Goal: Transaction & Acquisition: Purchase product/service

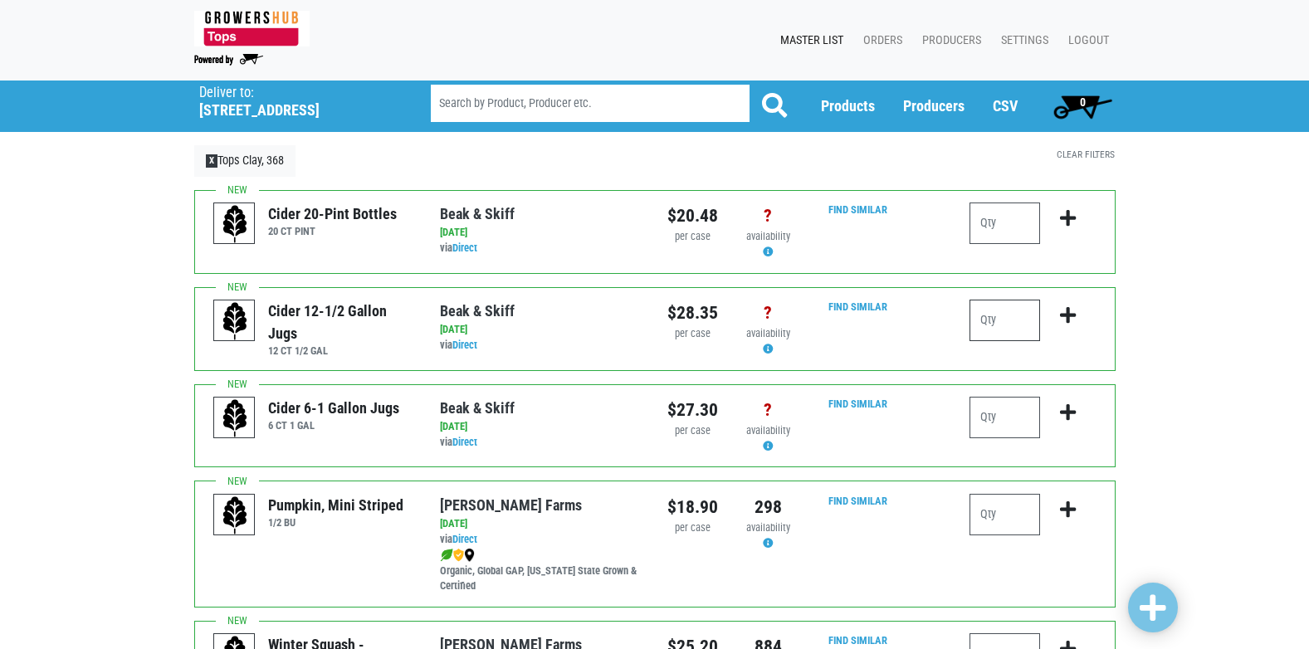
click at [1014, 316] on input "number" at bounding box center [1005, 321] width 71 height 42
click at [1007, 318] on input "number" at bounding box center [1005, 321] width 71 height 42
type input "12"
click at [1039, 230] on input "number" at bounding box center [1005, 224] width 71 height 42
type input "1"
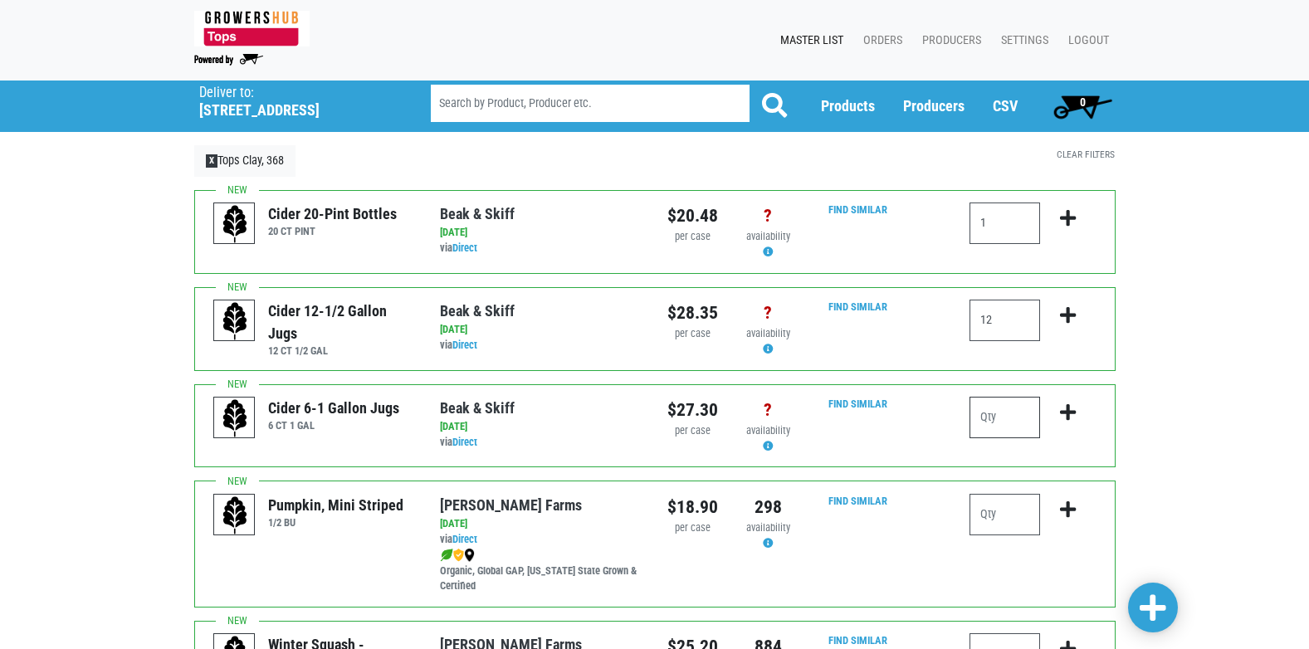
click at [997, 415] on input "number" at bounding box center [1005, 418] width 71 height 42
type input "8"
click at [1148, 609] on span at bounding box center [1153, 609] width 27 height 30
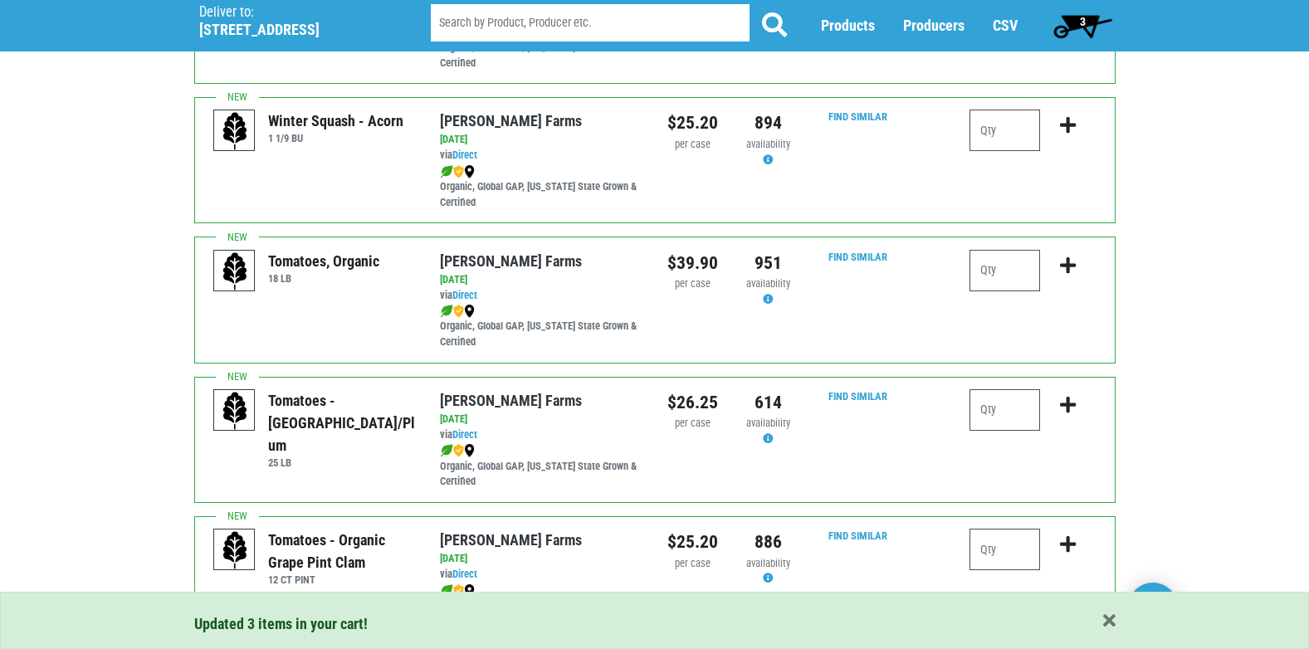
scroll to position [1411, 0]
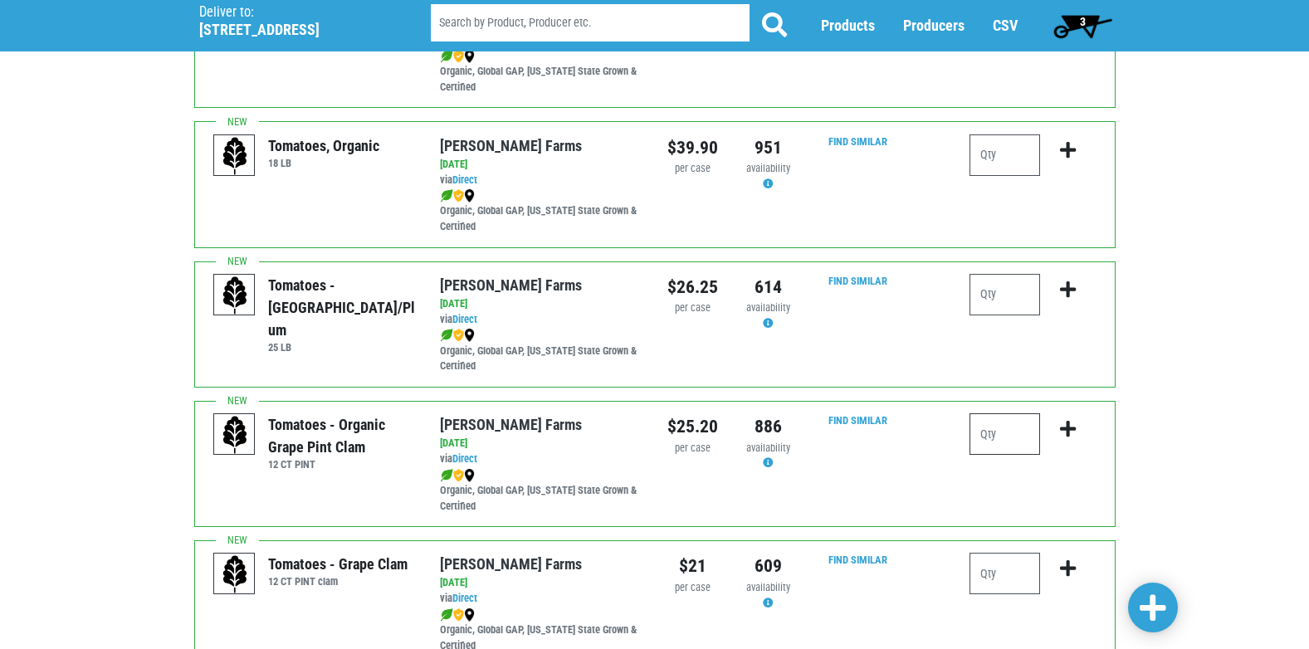
click at [1013, 428] on input "number" at bounding box center [1005, 434] width 71 height 42
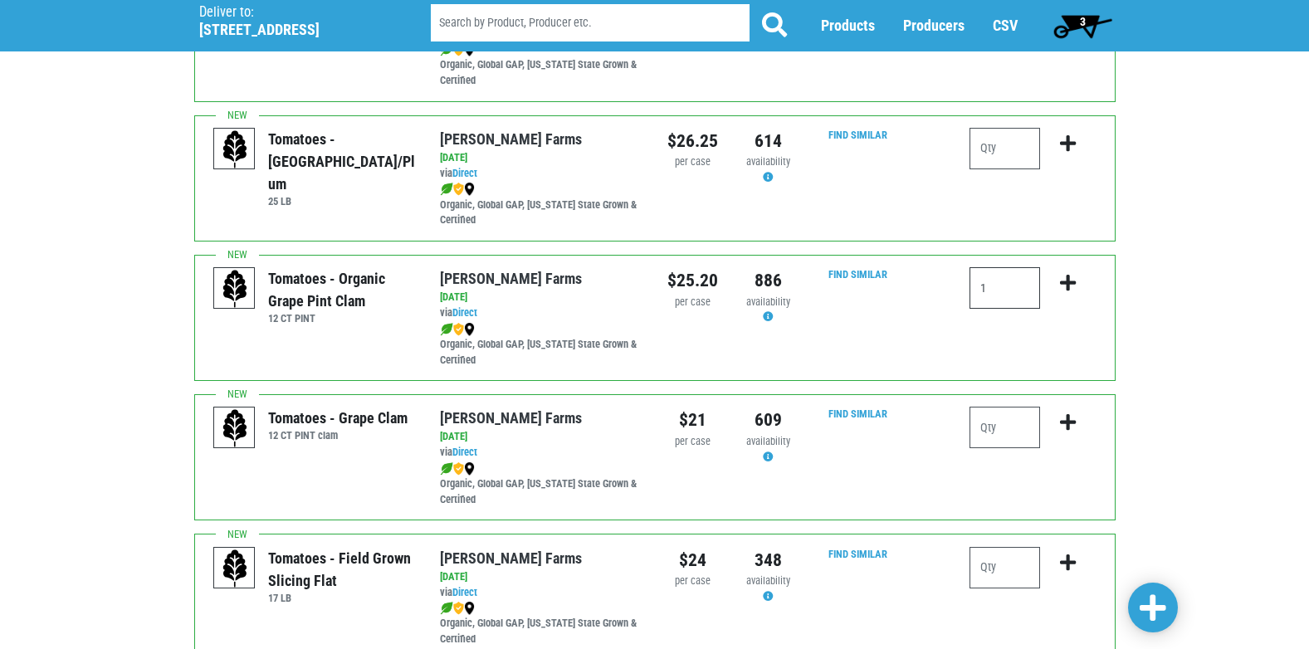
scroll to position [1577, 0]
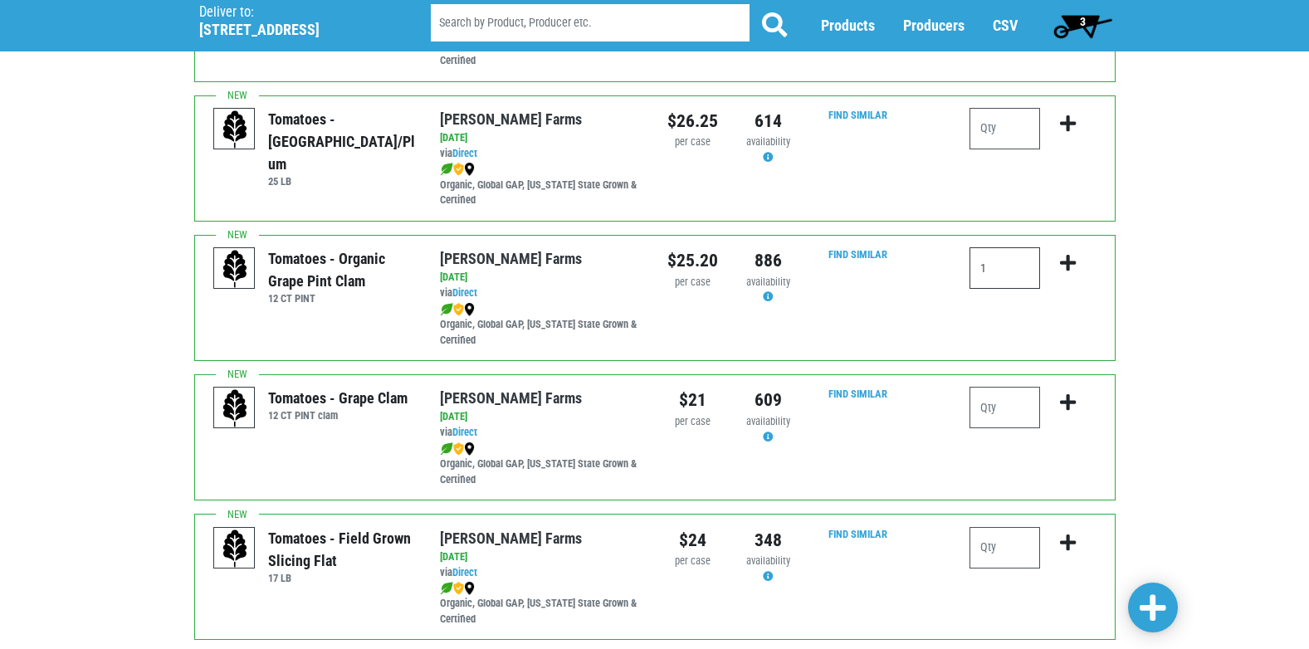
type input "1"
click at [1001, 414] on input "number" at bounding box center [1005, 408] width 71 height 42
type input "3"
click at [1016, 544] on input "number" at bounding box center [1005, 548] width 71 height 42
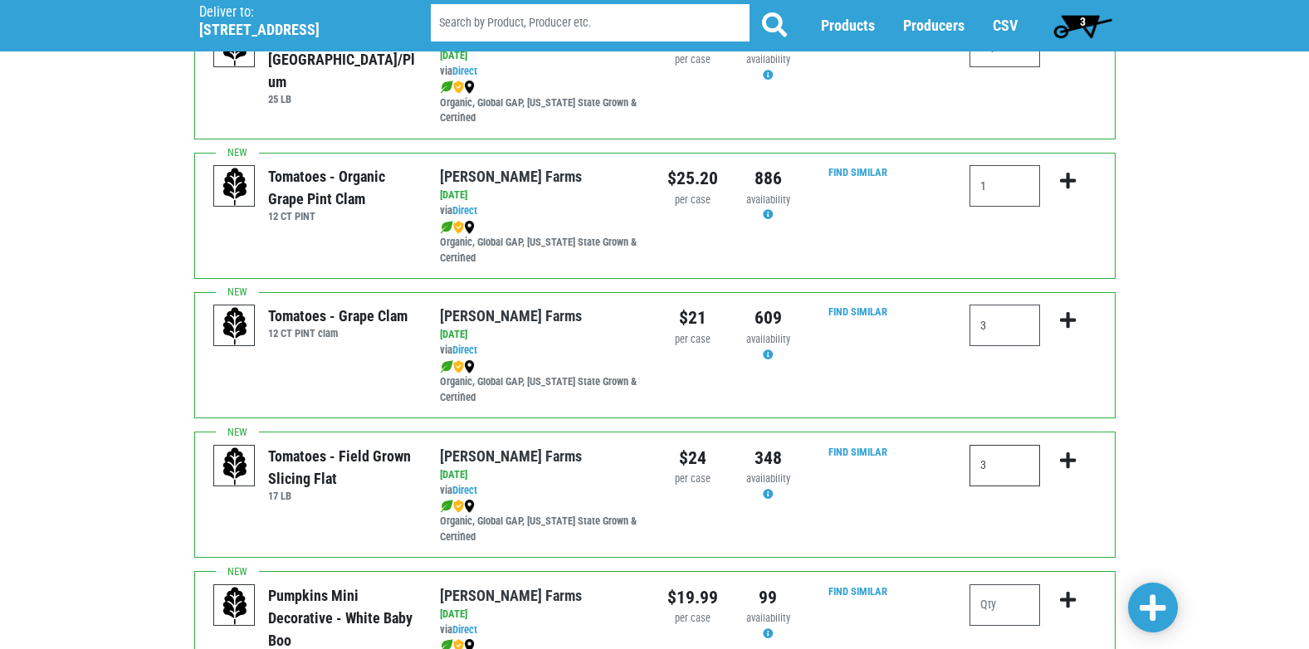
scroll to position [1910, 0]
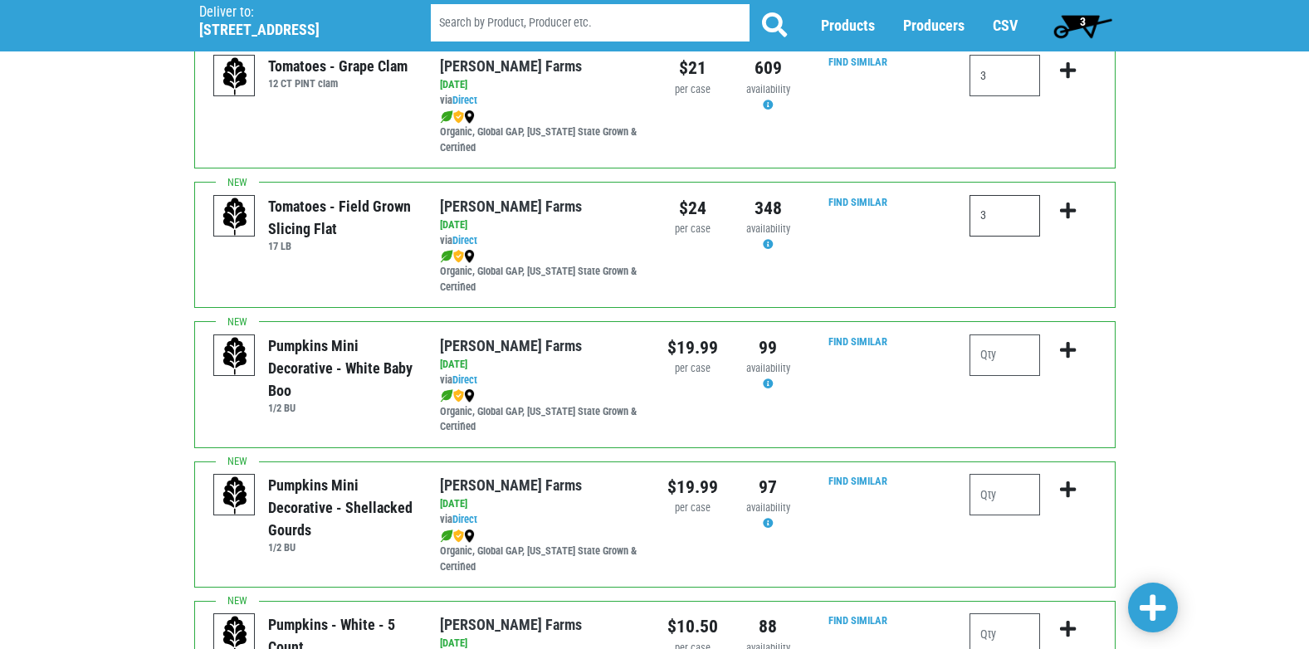
type input "3"
click at [1147, 609] on span at bounding box center [1153, 609] width 27 height 30
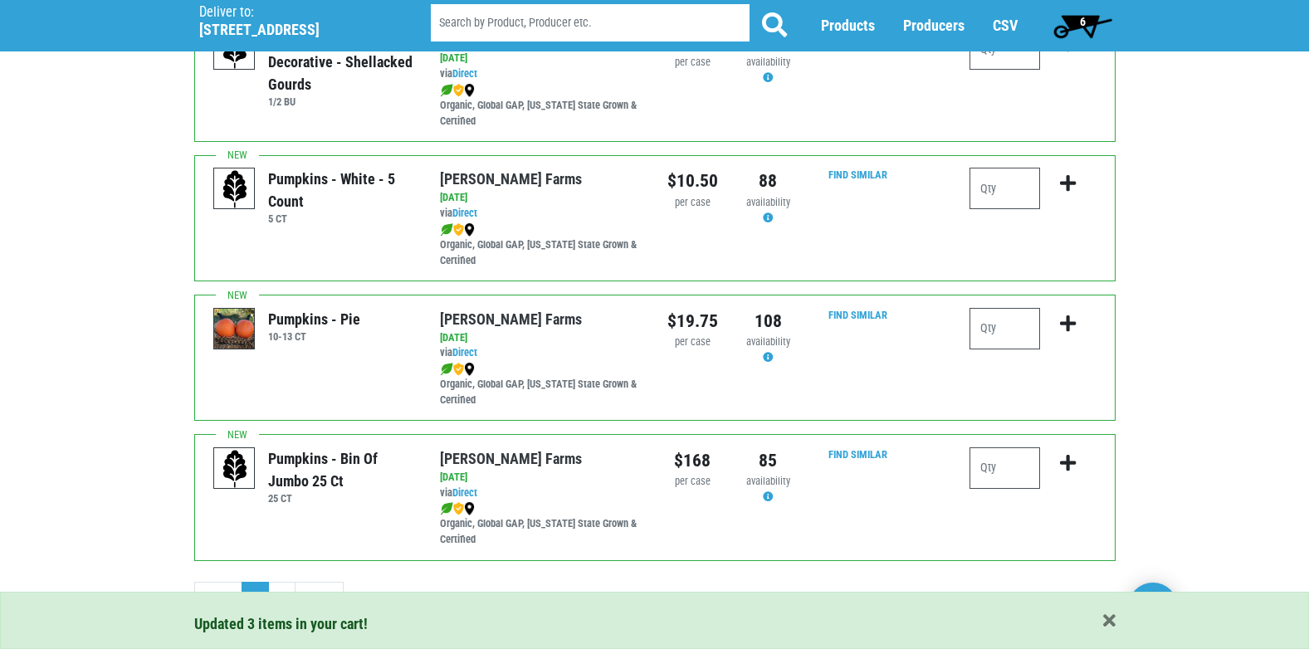
scroll to position [2373, 0]
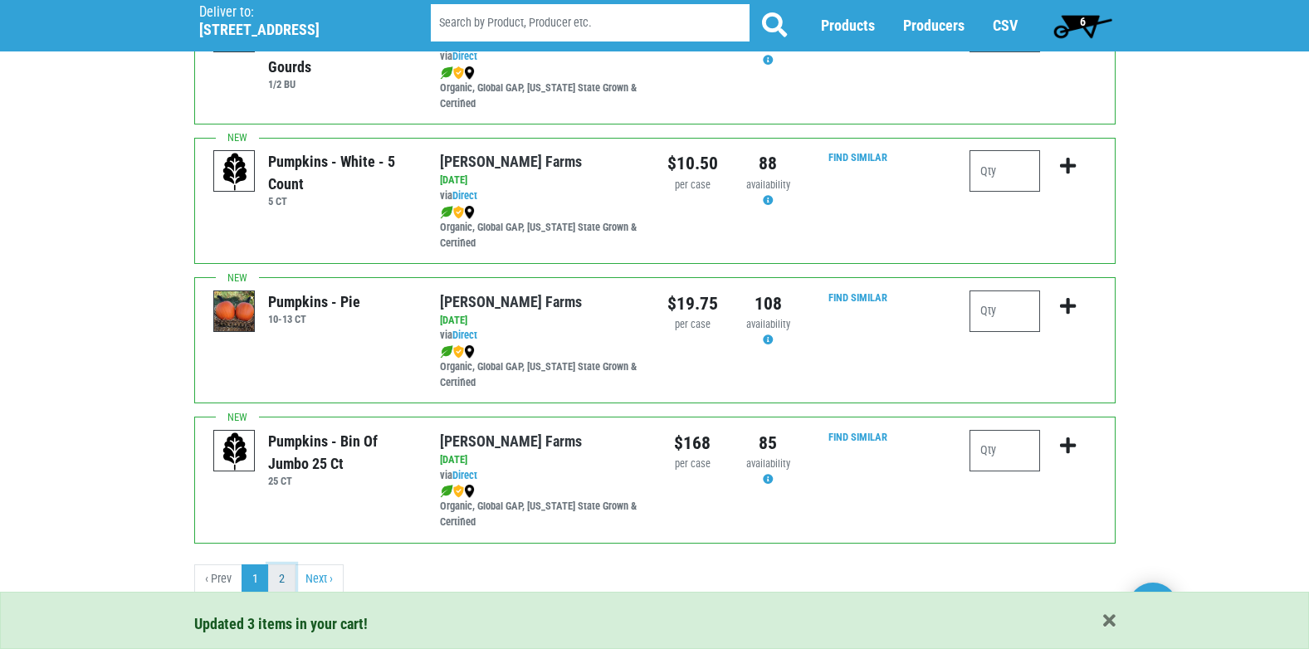
click at [283, 581] on link "2" at bounding box center [281, 580] width 27 height 30
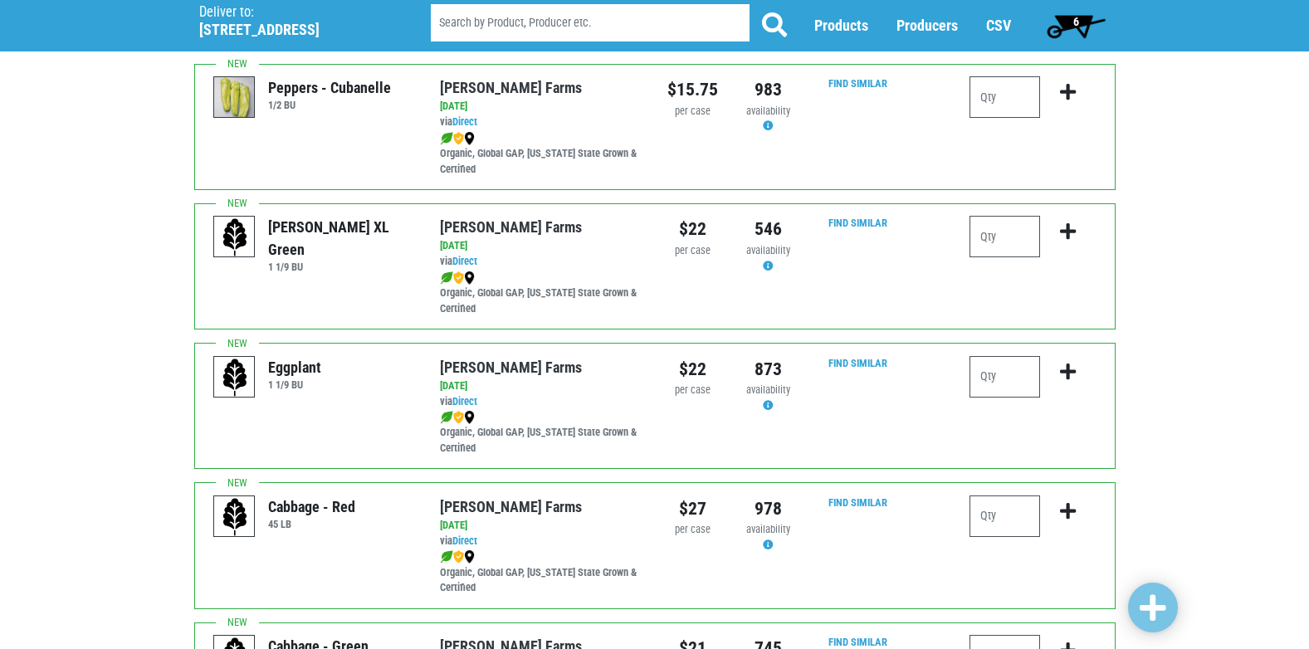
scroll to position [830, 0]
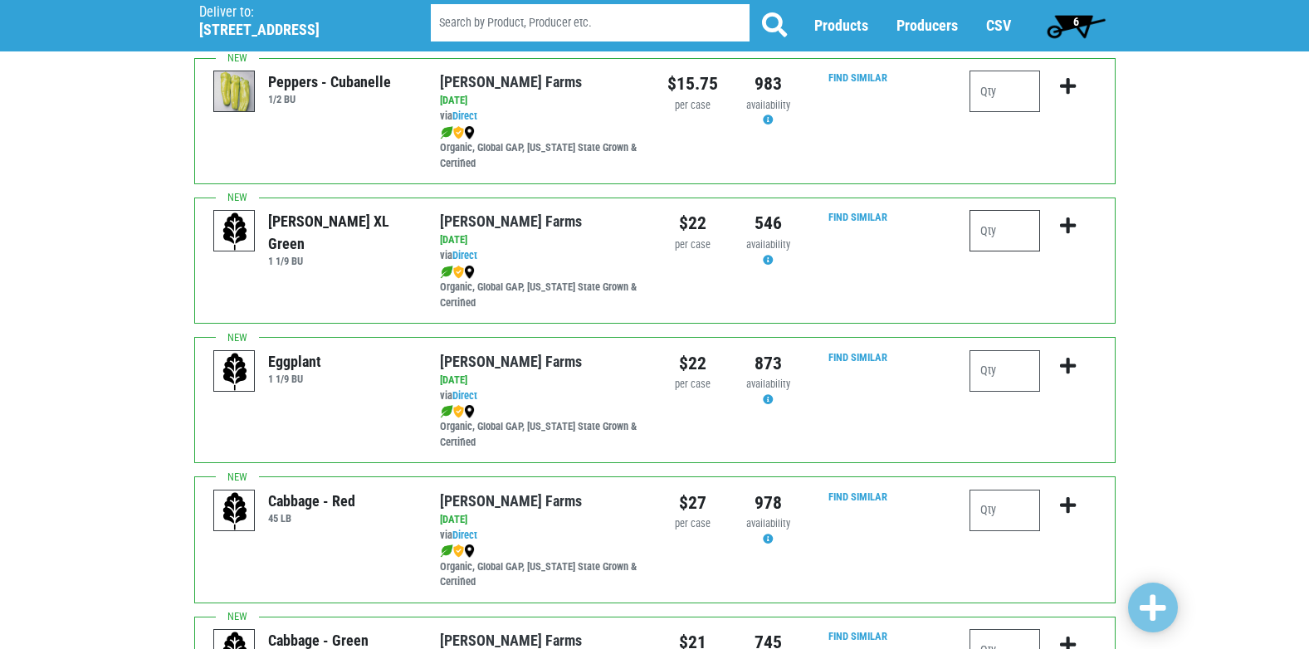
click at [996, 243] on input "number" at bounding box center [1005, 231] width 71 height 42
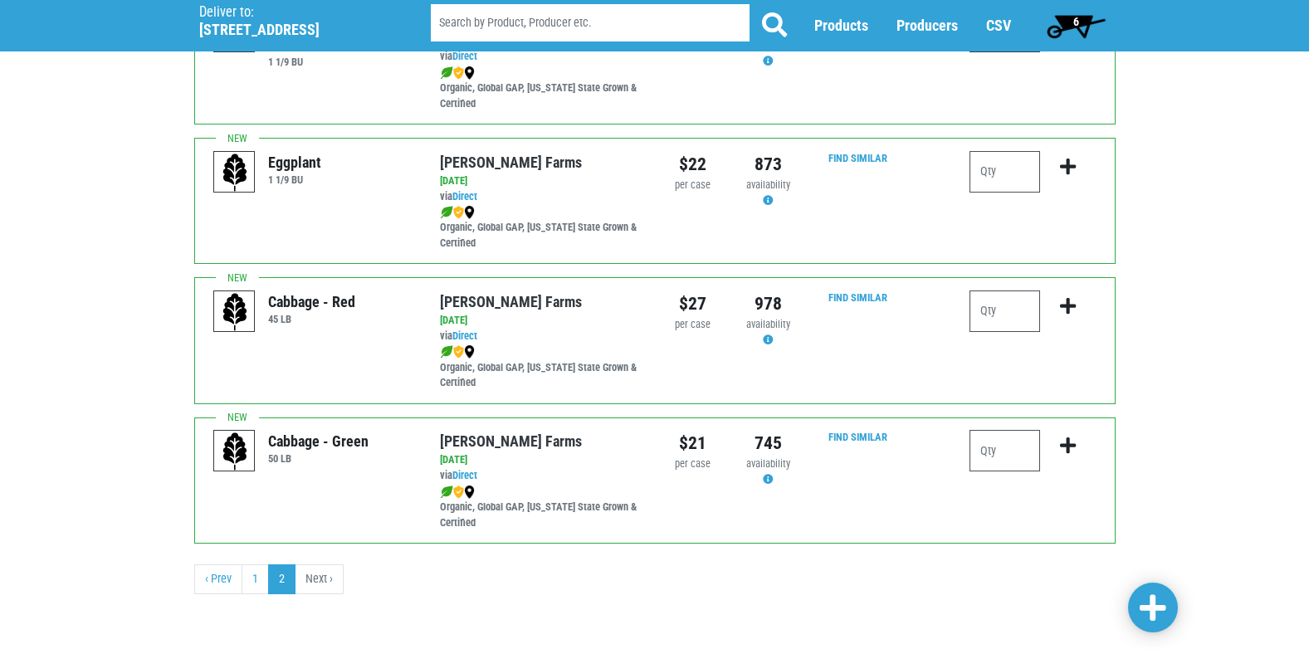
scroll to position [946, 0]
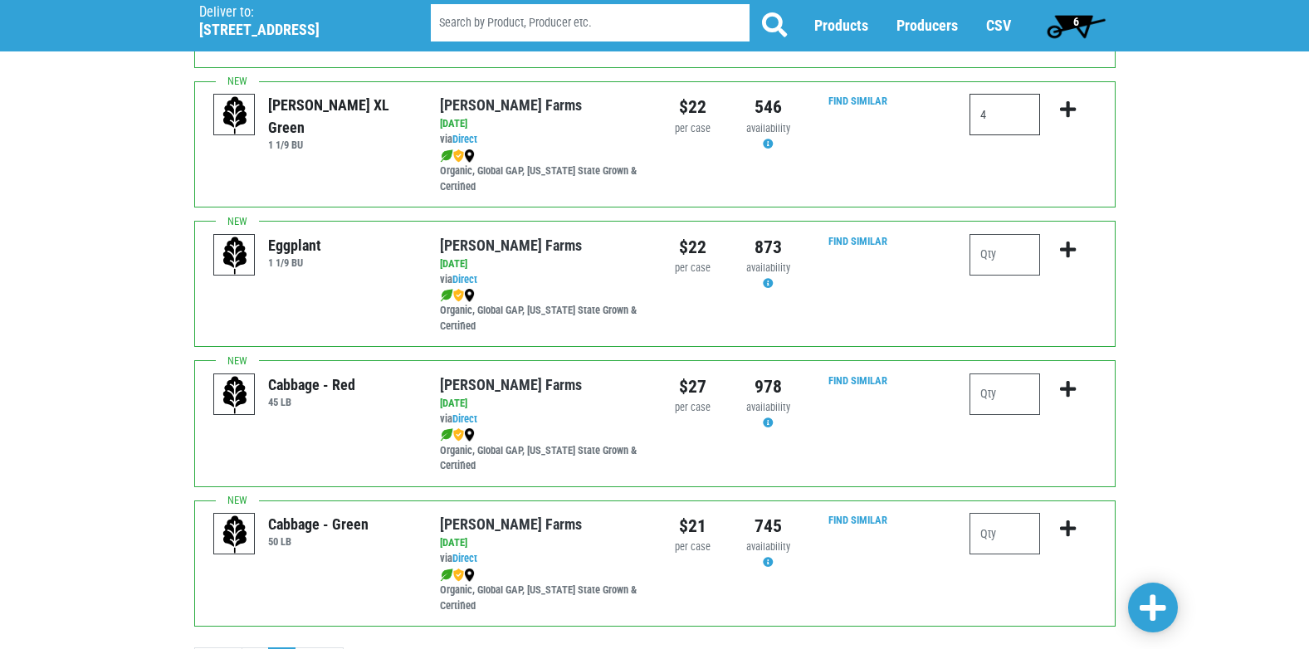
type input "4"
click at [1002, 247] on input "number" at bounding box center [1005, 255] width 71 height 42
type input "1"
click at [1150, 613] on span at bounding box center [1153, 609] width 27 height 30
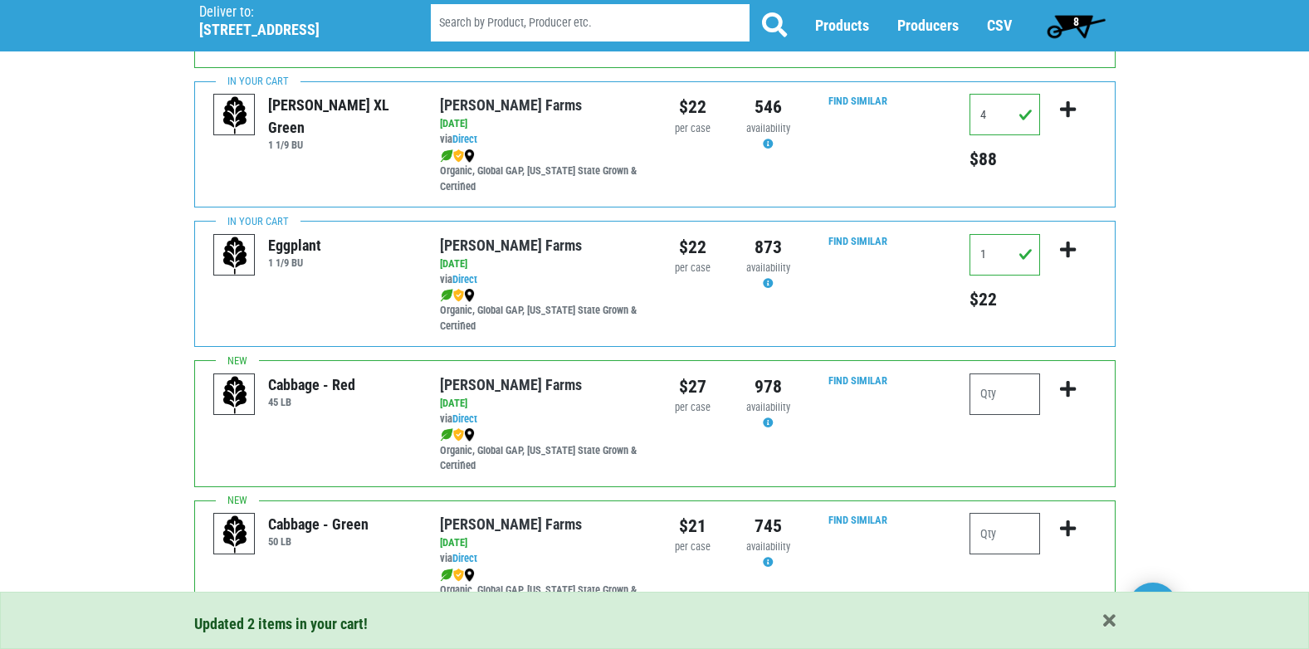
click at [1077, 18] on span "8" at bounding box center [1077, 21] width 6 height 13
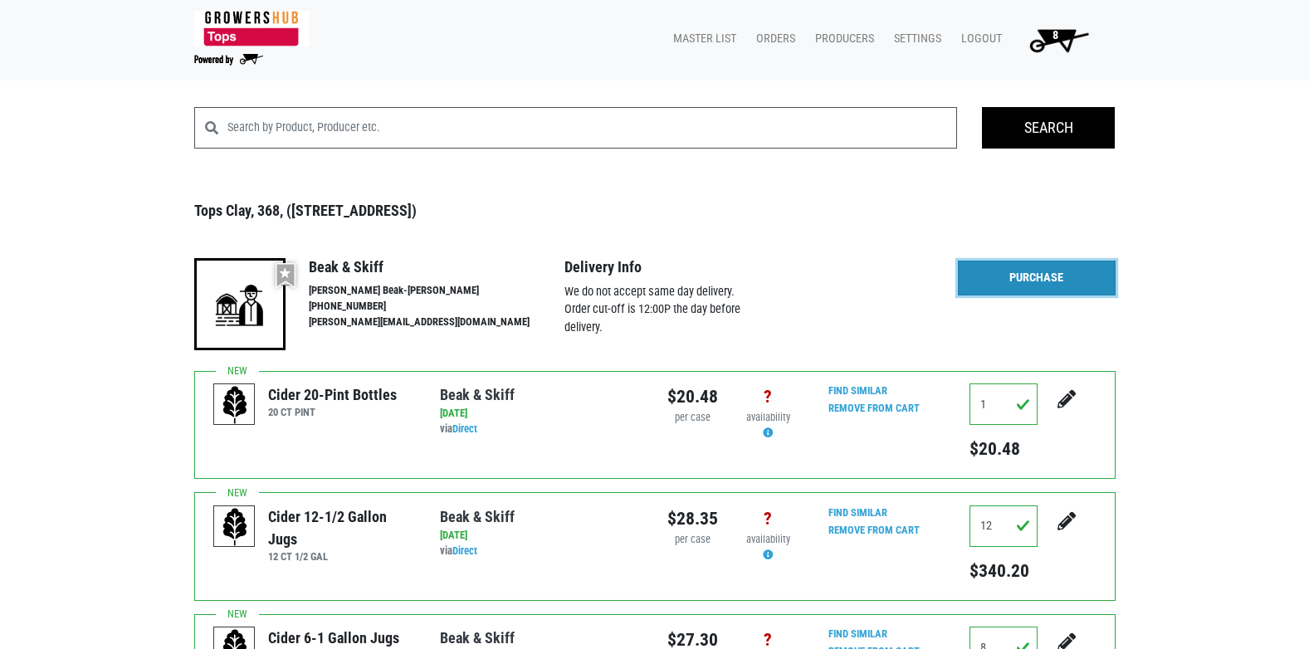
click at [1047, 280] on link "Purchase" at bounding box center [1037, 278] width 158 height 35
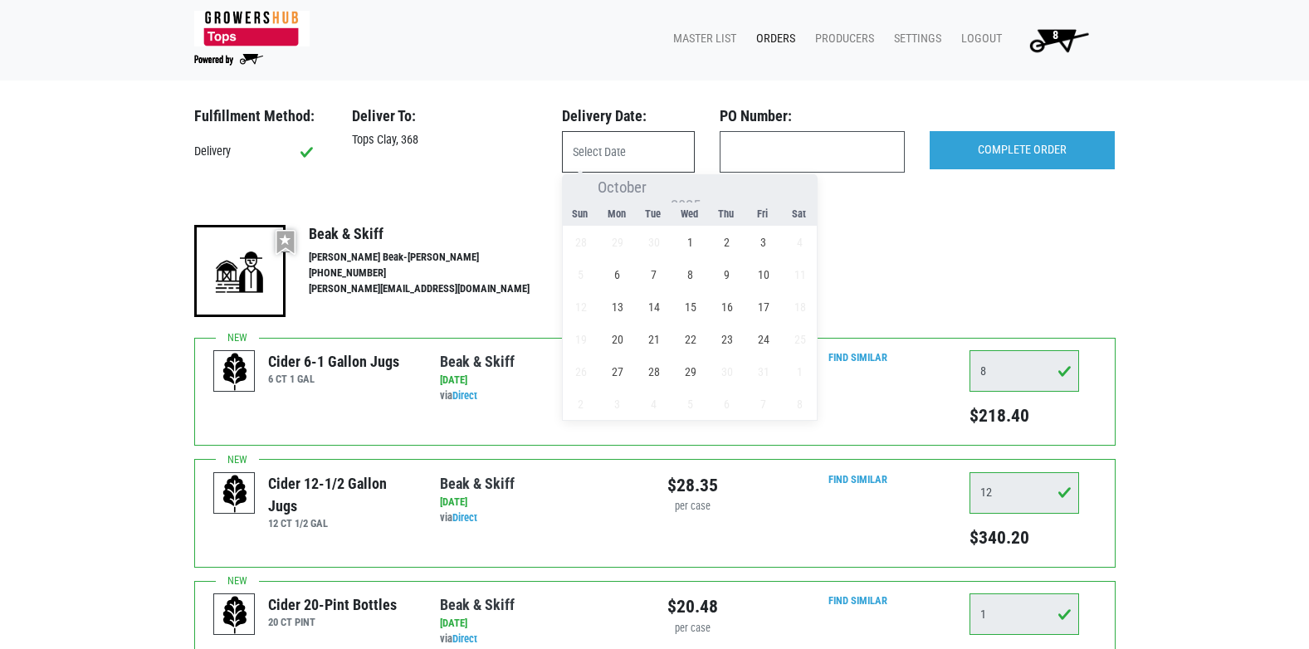
click at [605, 159] on input "text" at bounding box center [628, 152] width 133 height 42
click at [696, 247] on span "1" at bounding box center [690, 242] width 32 height 32
type input "[DATE]"
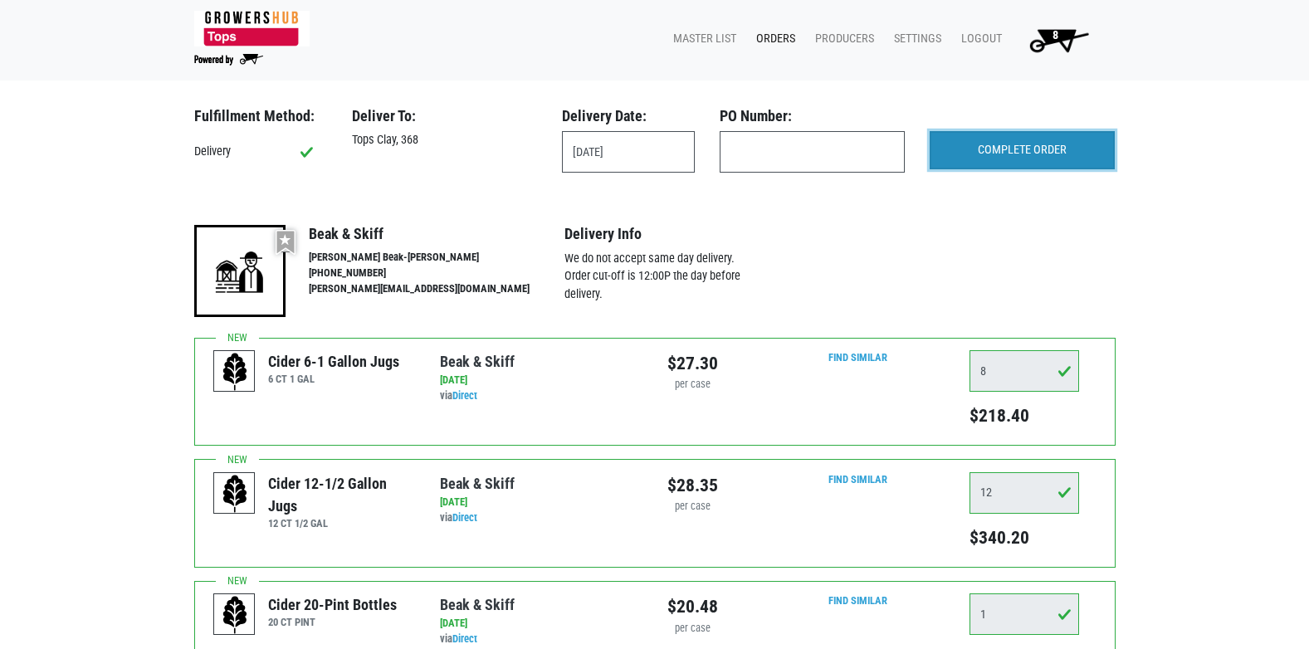
click at [1015, 154] on input "COMPLETE ORDER" at bounding box center [1022, 150] width 185 height 38
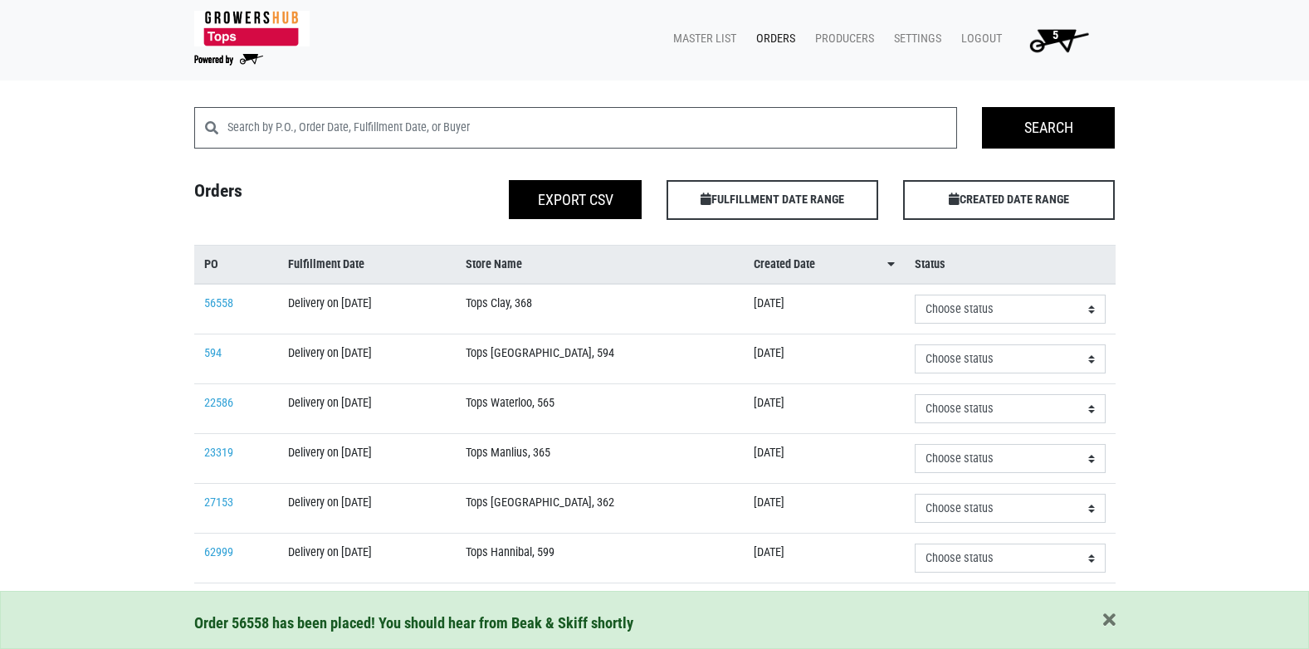
click at [1053, 41] on span "5" at bounding box center [1056, 35] width 6 height 14
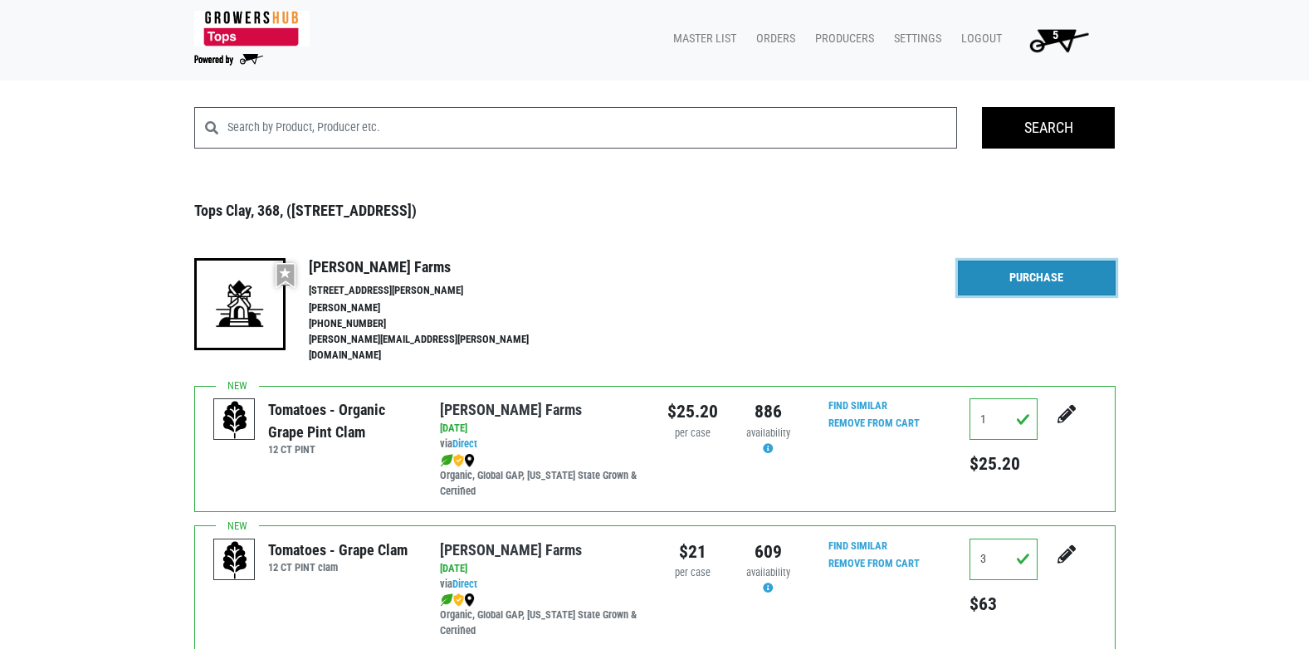
click at [1074, 289] on link "Purchase" at bounding box center [1037, 278] width 158 height 35
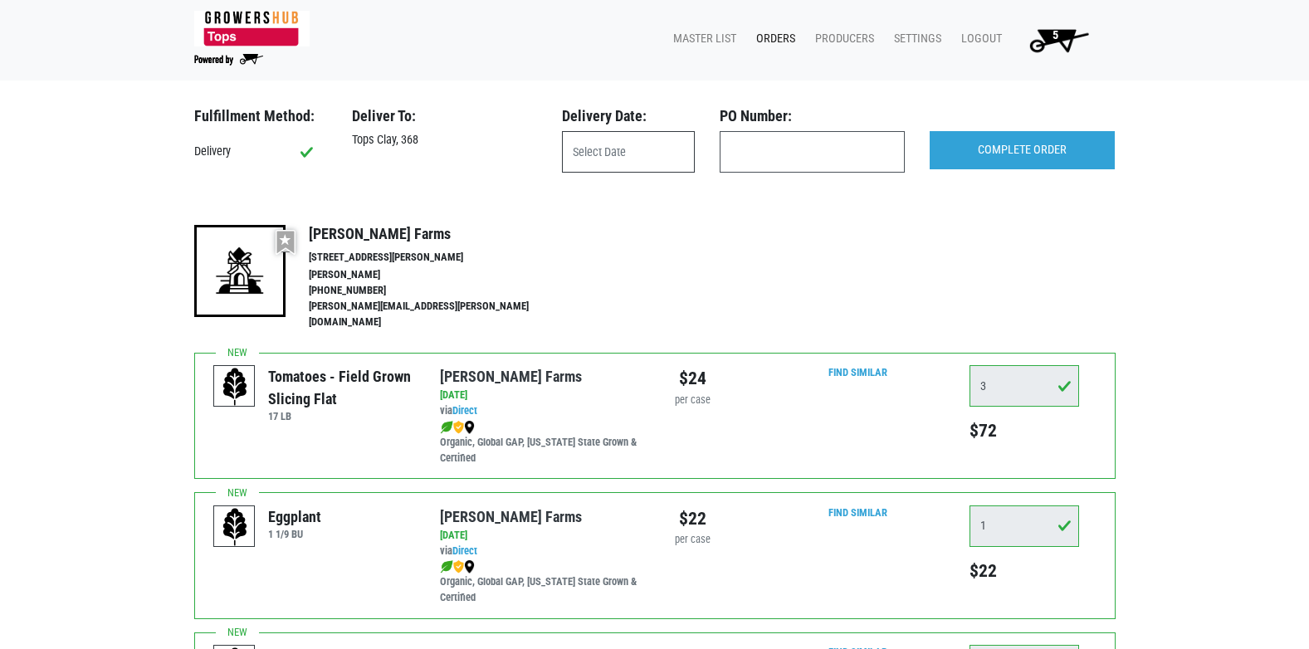
click at [629, 155] on input "text" at bounding box center [628, 152] width 133 height 42
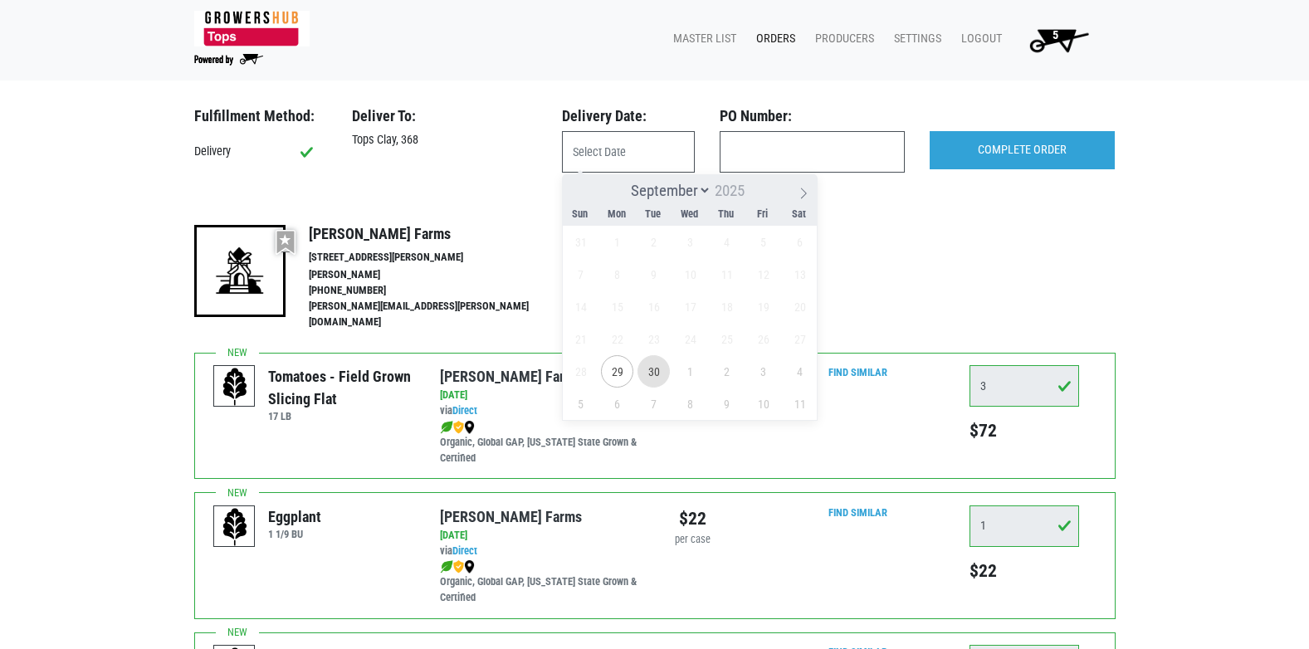
click at [666, 374] on span "30" at bounding box center [654, 371] width 32 height 32
type input "2025-09-30"
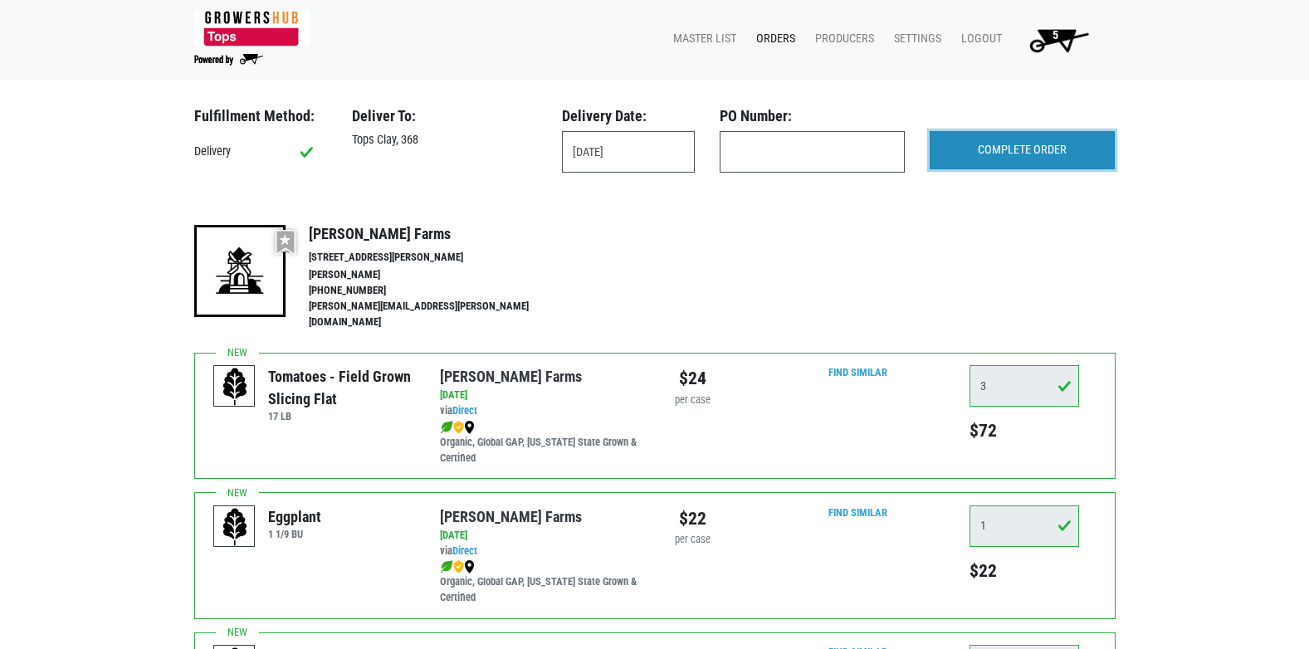
click at [1011, 147] on input "COMPLETE ORDER" at bounding box center [1022, 150] width 185 height 38
